Goal: Task Accomplishment & Management: Manage account settings

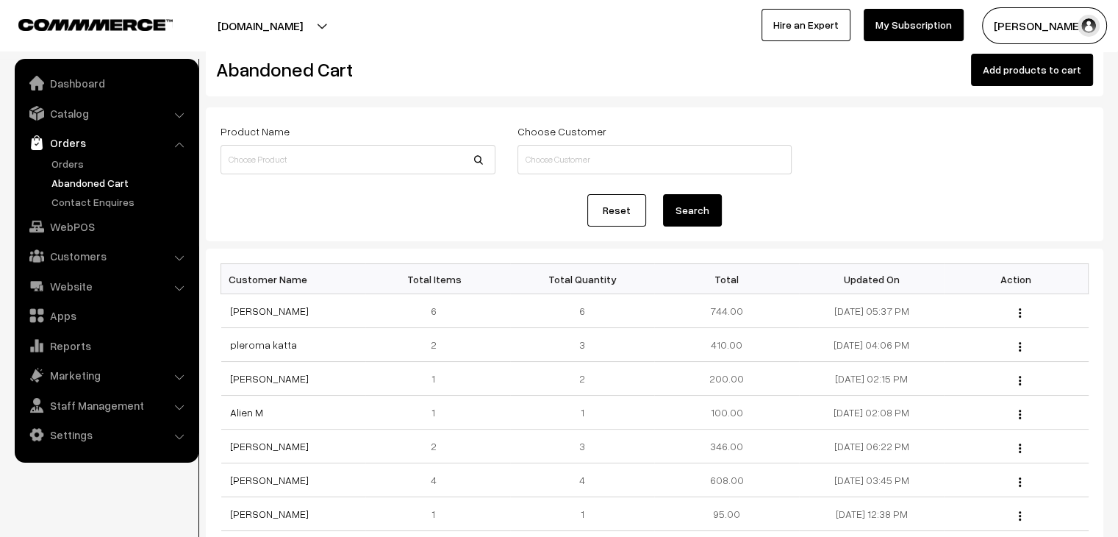
scroll to position [74, 0]
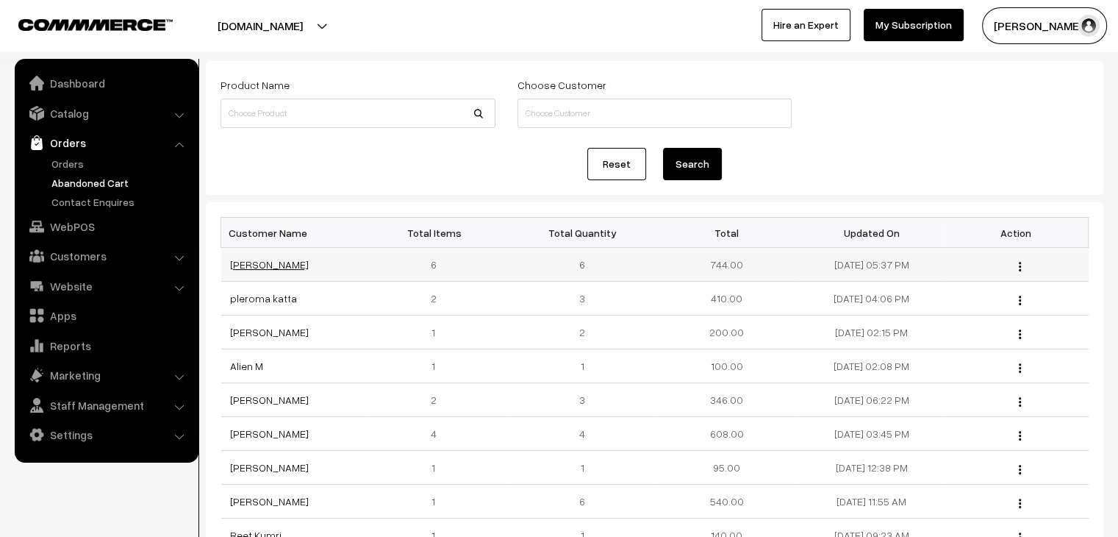
click at [275, 267] on link "[PERSON_NAME]" at bounding box center [269, 264] width 79 height 12
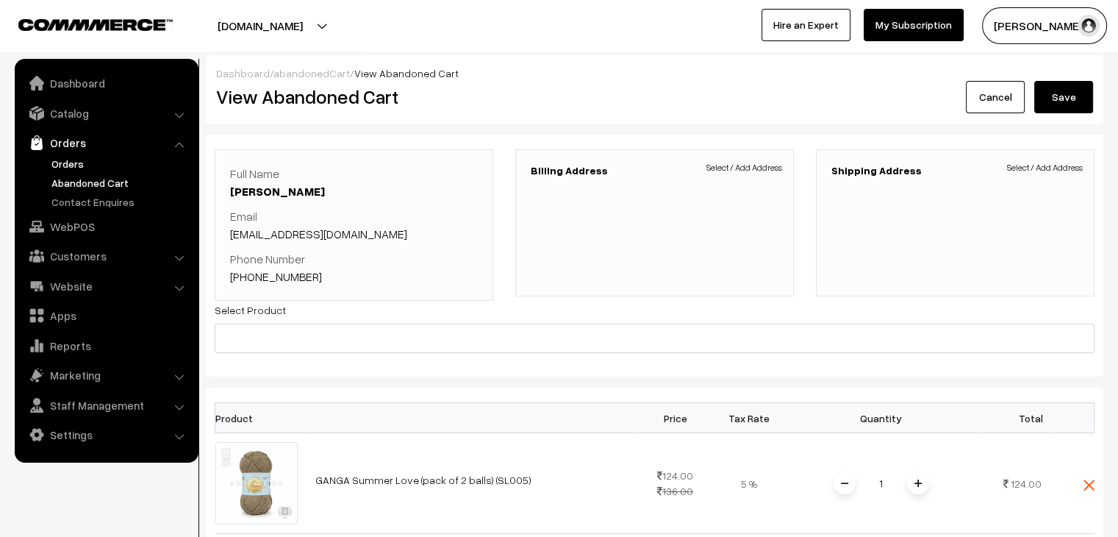
click at [79, 157] on link "Orders" at bounding box center [121, 163] width 146 height 15
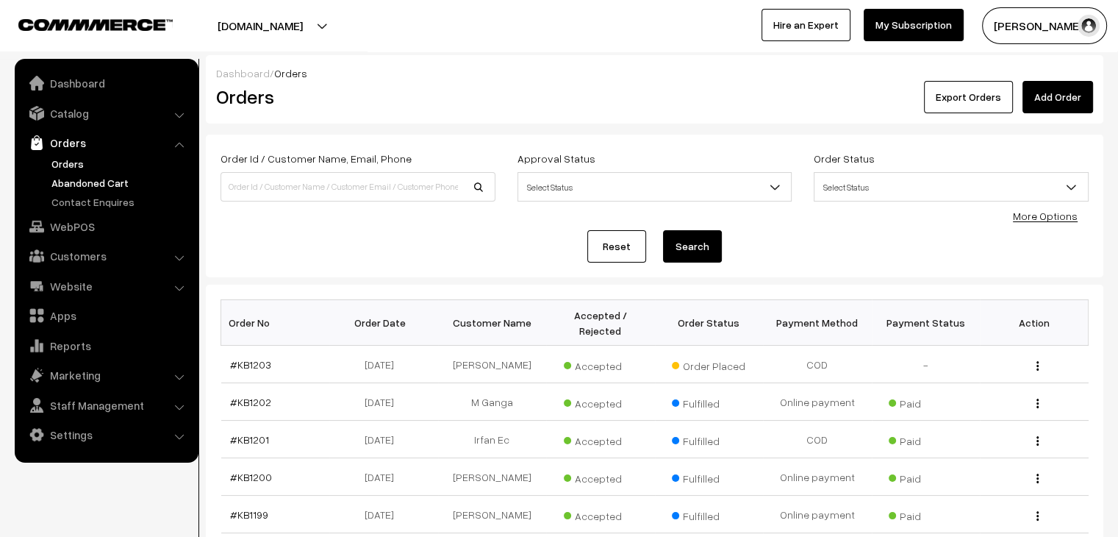
click at [112, 186] on link "Abandoned Cart" at bounding box center [121, 182] width 146 height 15
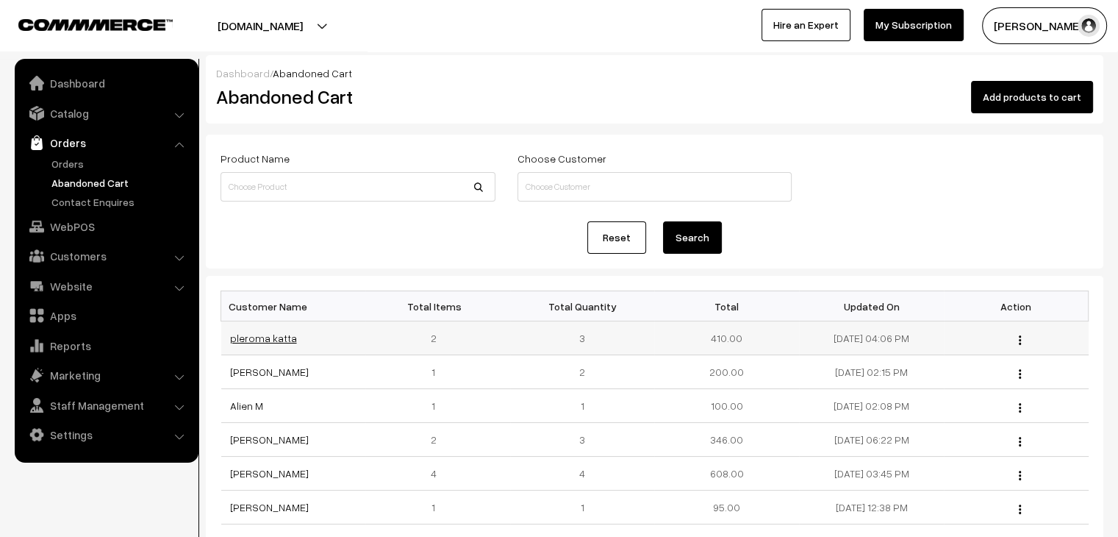
click at [271, 335] on link "pleroma katta" at bounding box center [263, 338] width 67 height 12
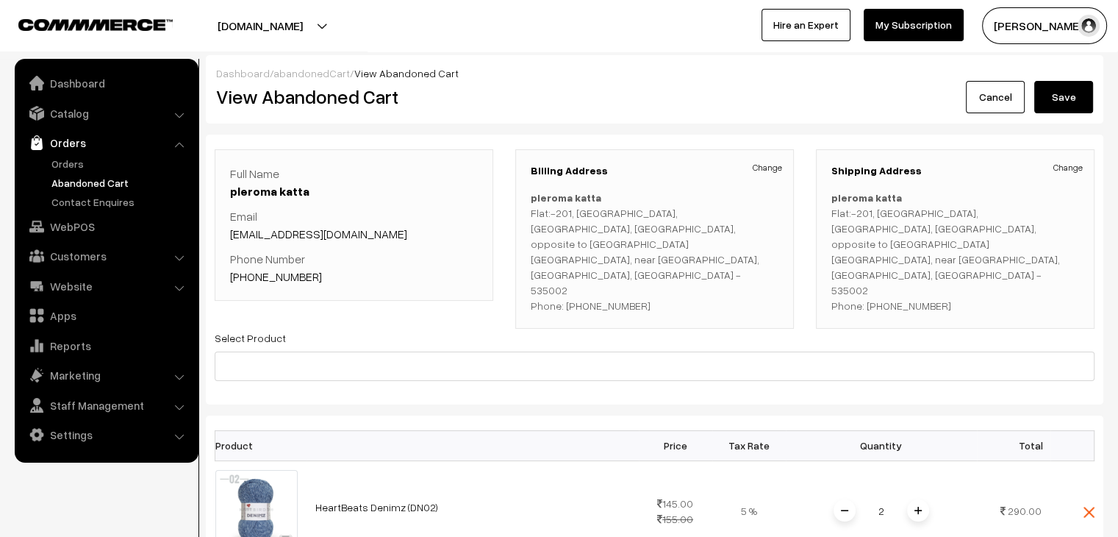
click at [313, 72] on link "abandonedCart" at bounding box center [311, 73] width 76 height 12
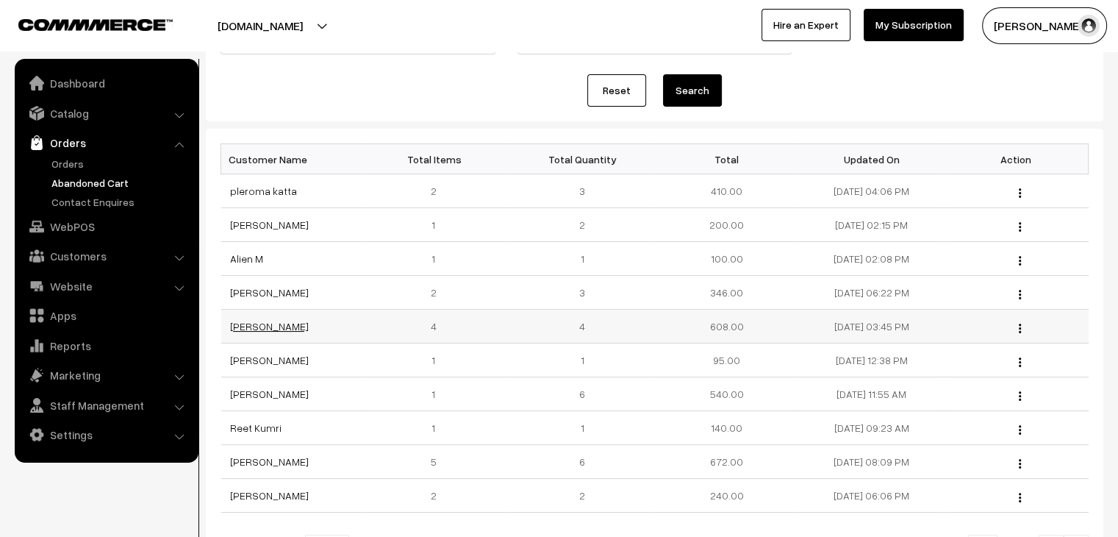
click at [268, 326] on link "[PERSON_NAME]" at bounding box center [269, 326] width 79 height 12
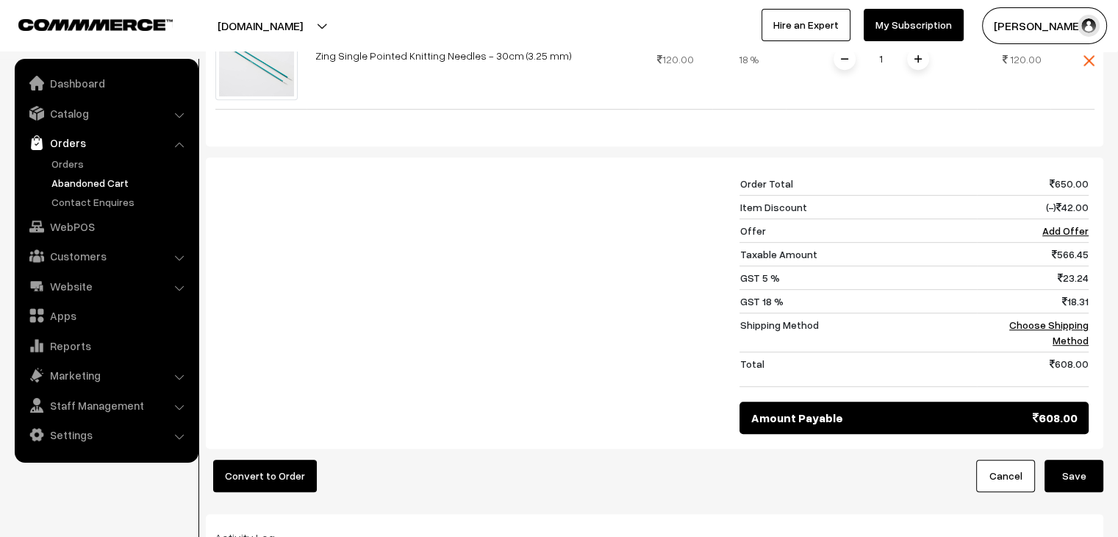
scroll to position [735, 0]
